Goal: Transaction & Acquisition: Purchase product/service

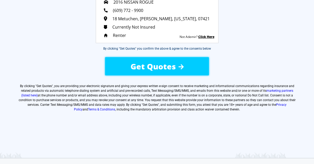
scroll to position [77, 0]
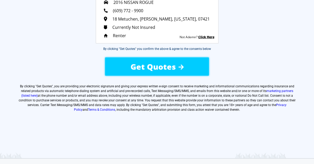
click at [179, 64] on img at bounding box center [181, 66] width 5 height 5
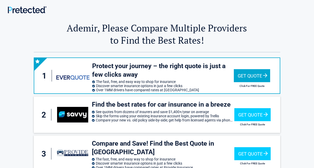
click at [250, 75] on div "Get Quote" at bounding box center [252, 75] width 36 height 13
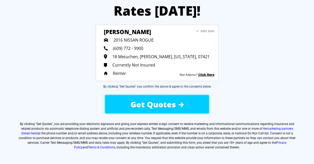
scroll to position [44, 0]
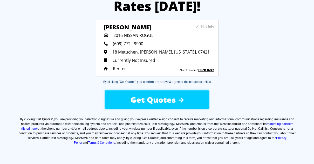
click at [181, 101] on img at bounding box center [181, 99] width 5 height 5
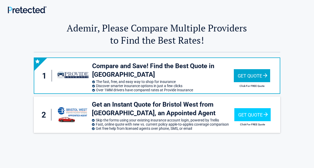
click at [252, 74] on div "Get Quote" at bounding box center [252, 75] width 36 height 13
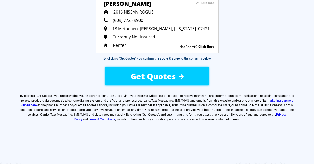
scroll to position [62, 0]
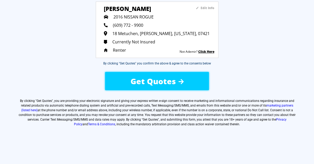
click at [172, 83] on span "Get Quotes" at bounding box center [153, 81] width 45 height 11
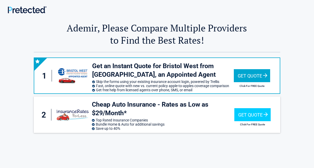
click at [76, 69] on img at bounding box center [72, 76] width 31 height 18
